Goal: Information Seeking & Learning: Learn about a topic

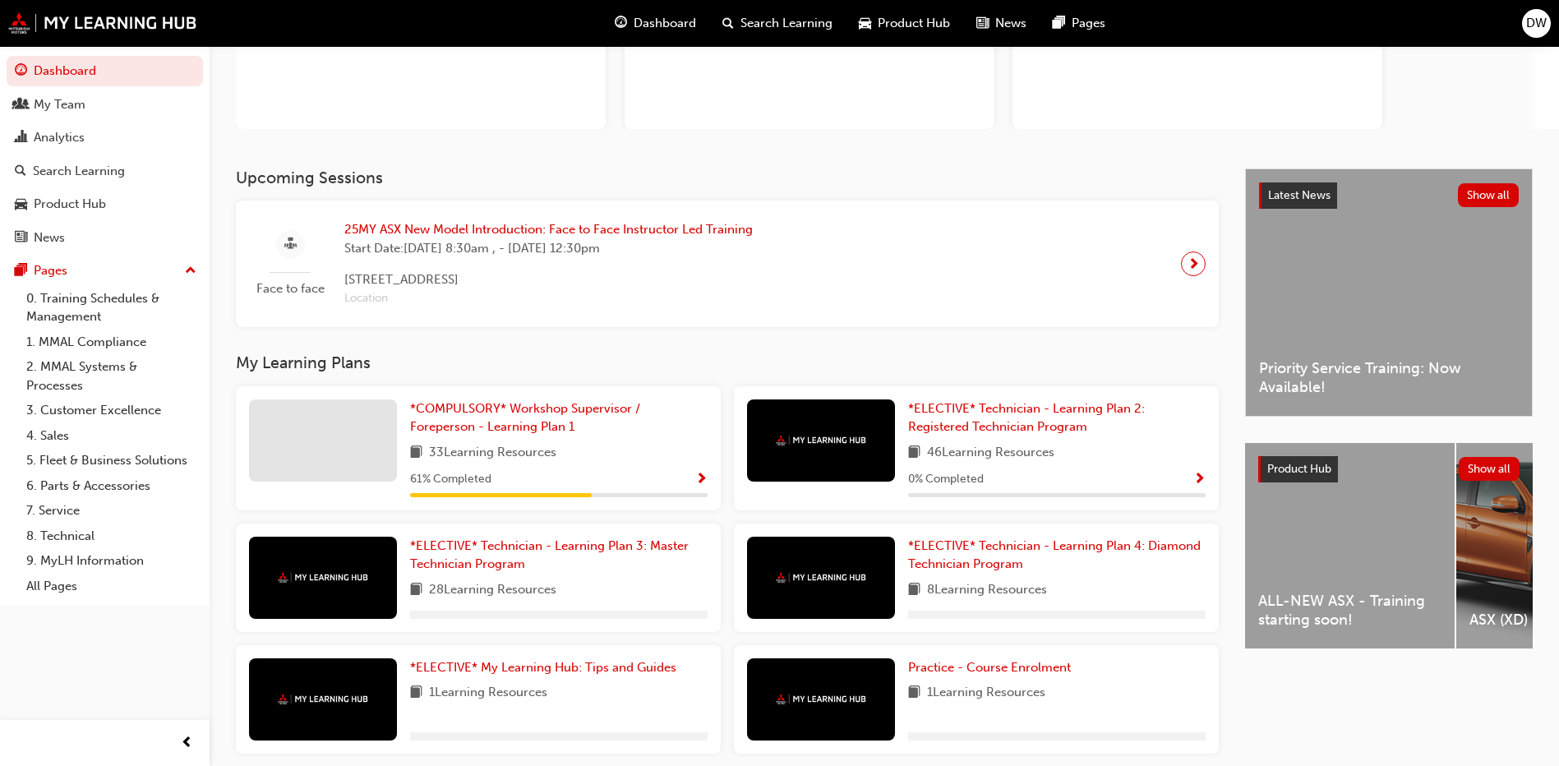
scroll to position [247, 0]
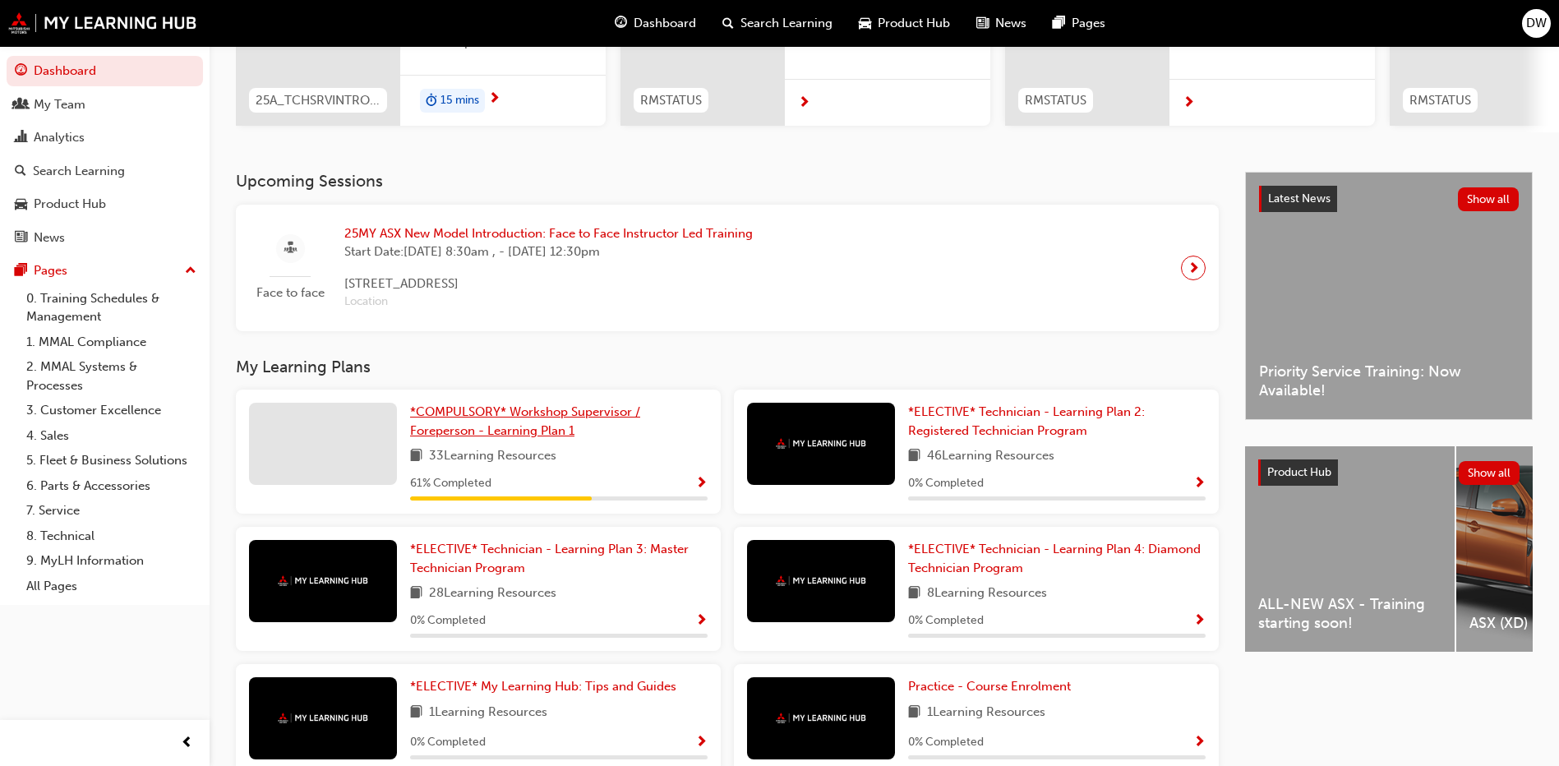
click at [454, 422] on span "*COMPULSORY* Workshop Supervisor / Foreperson - Learning Plan 1" at bounding box center [525, 421] width 230 height 34
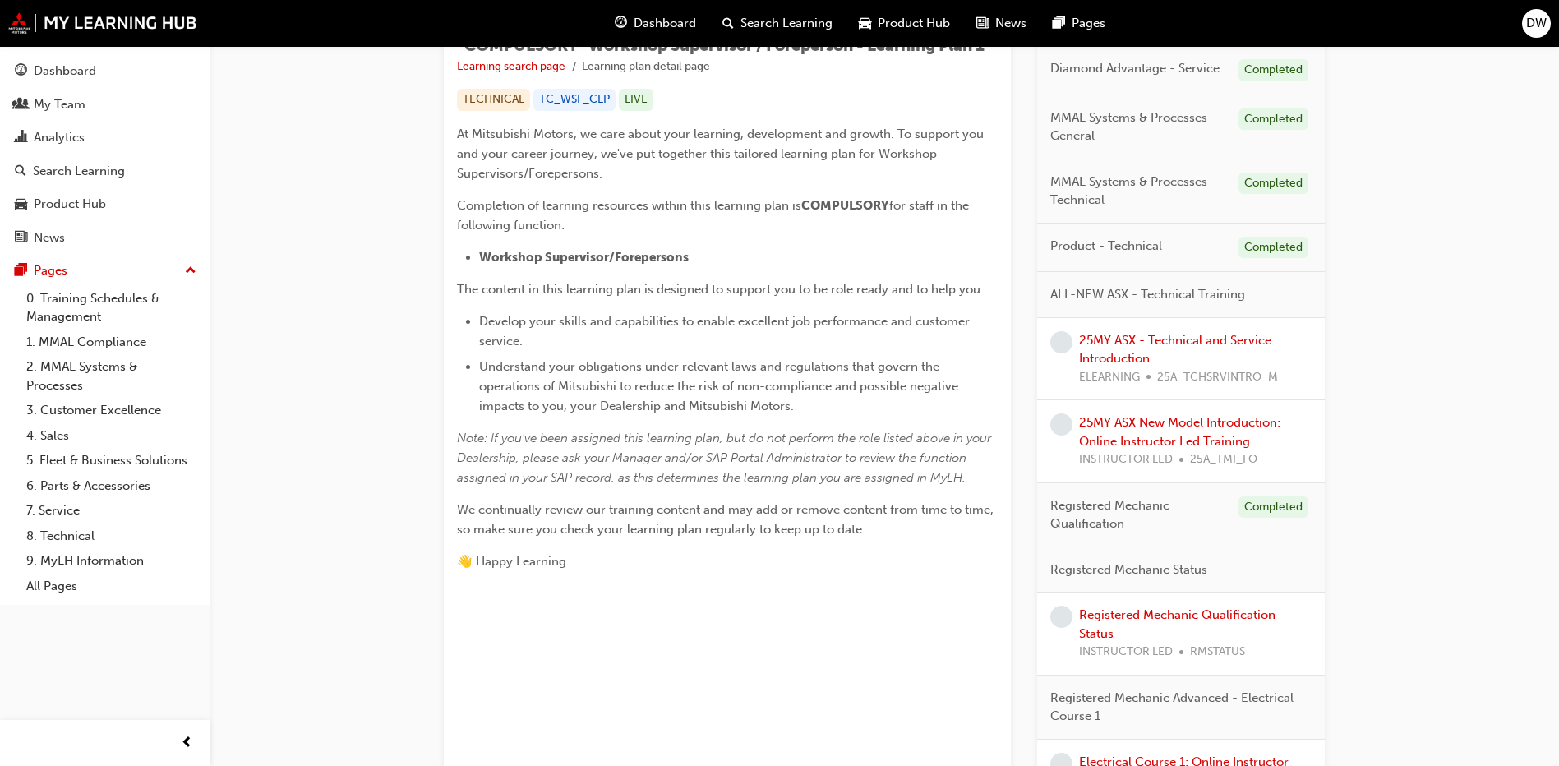
scroll to position [411, 0]
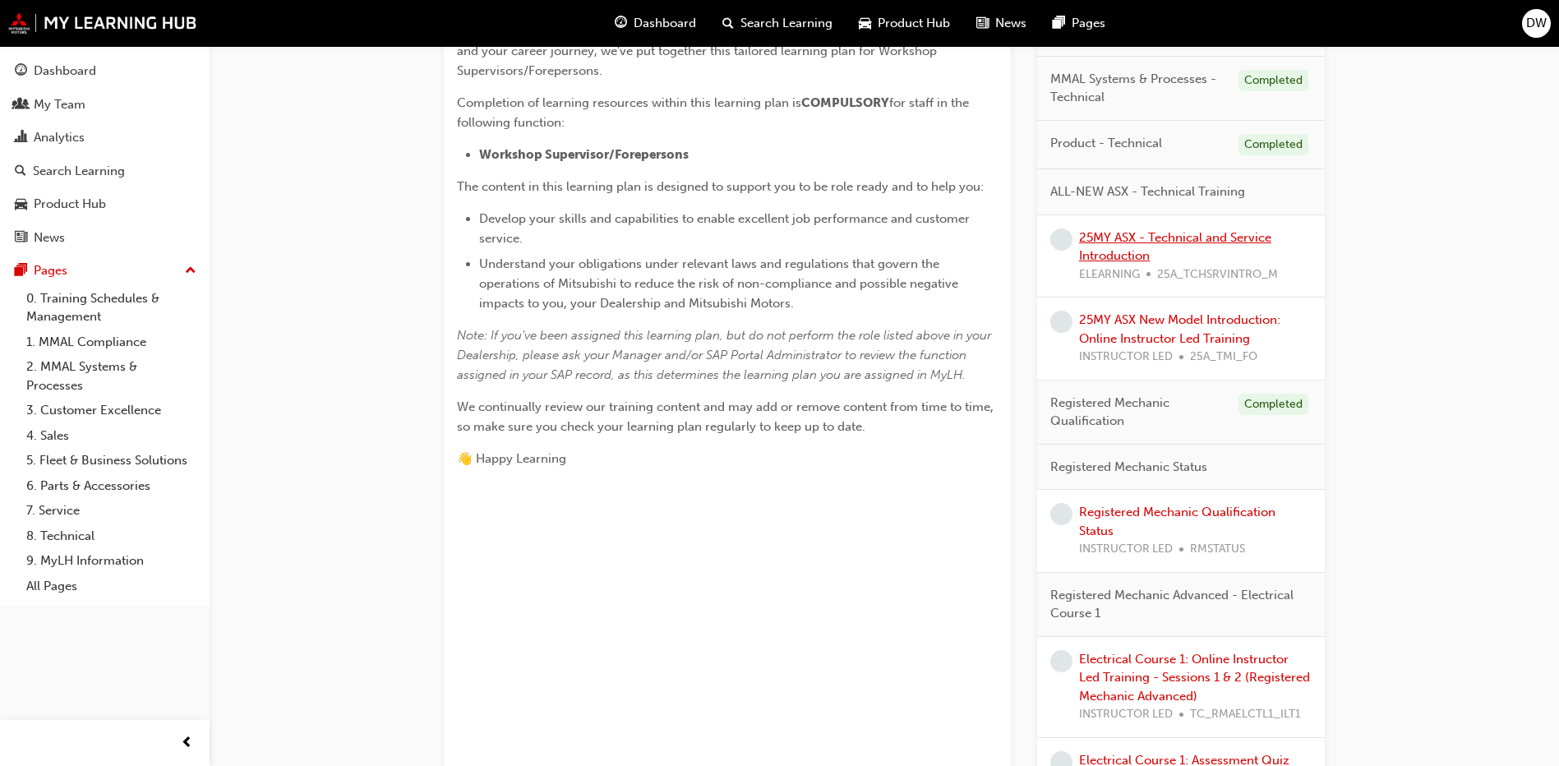
click at [1123, 256] on link "25MY ASX - Technical and Service Introduction" at bounding box center [1175, 247] width 192 height 34
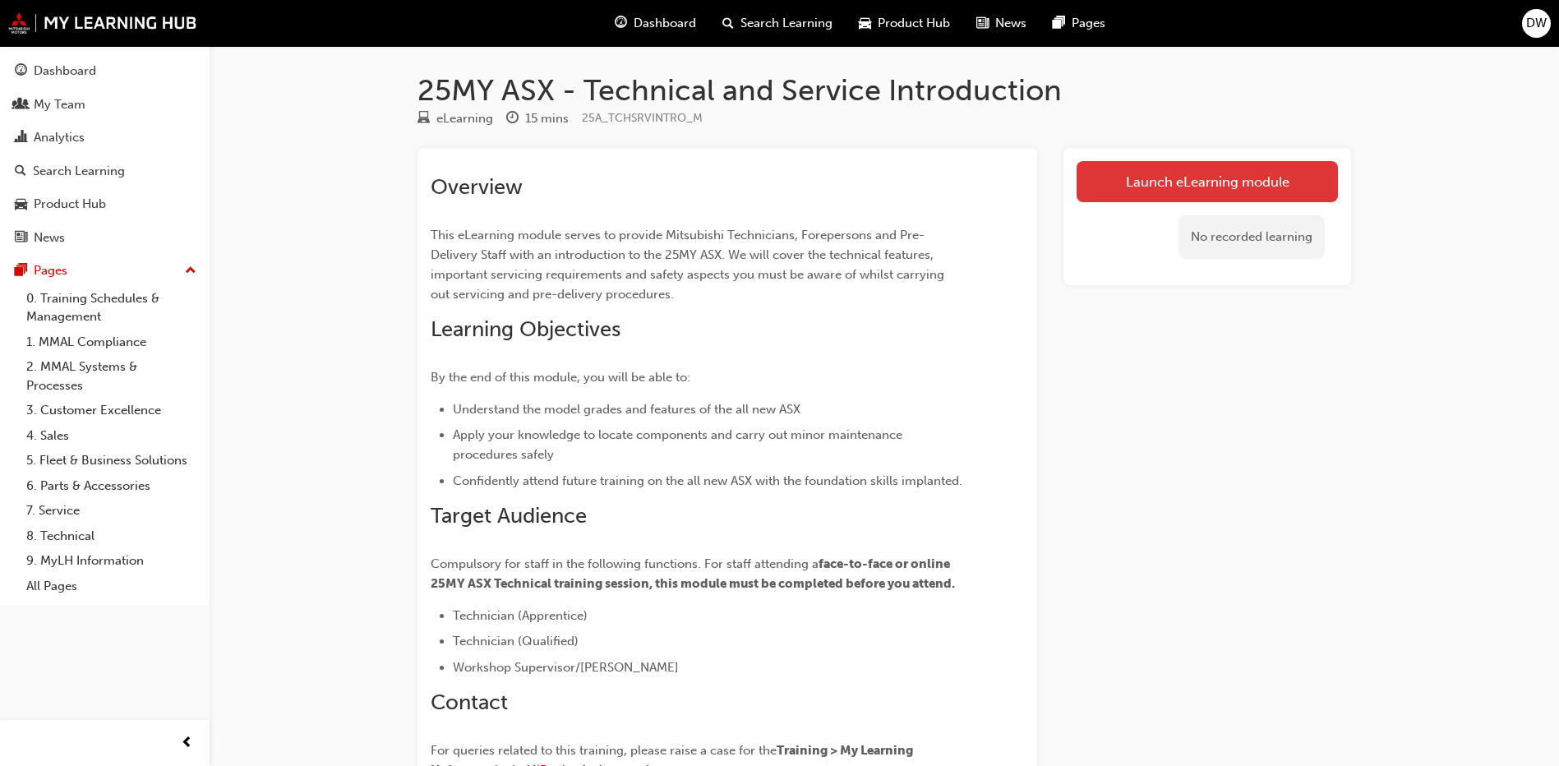
click at [1226, 182] on link "Launch eLearning module" at bounding box center [1207, 181] width 261 height 41
